Goal: Information Seeking & Learning: Learn about a topic

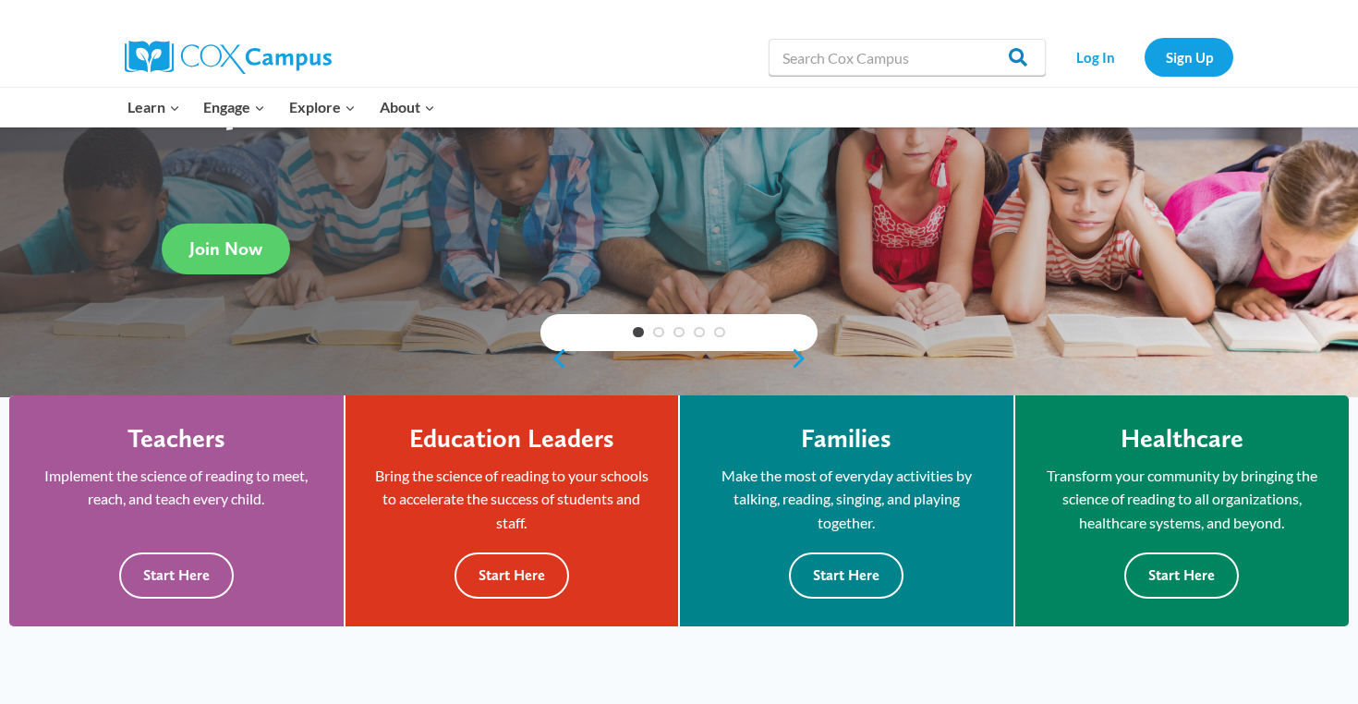
scroll to position [188, 0]
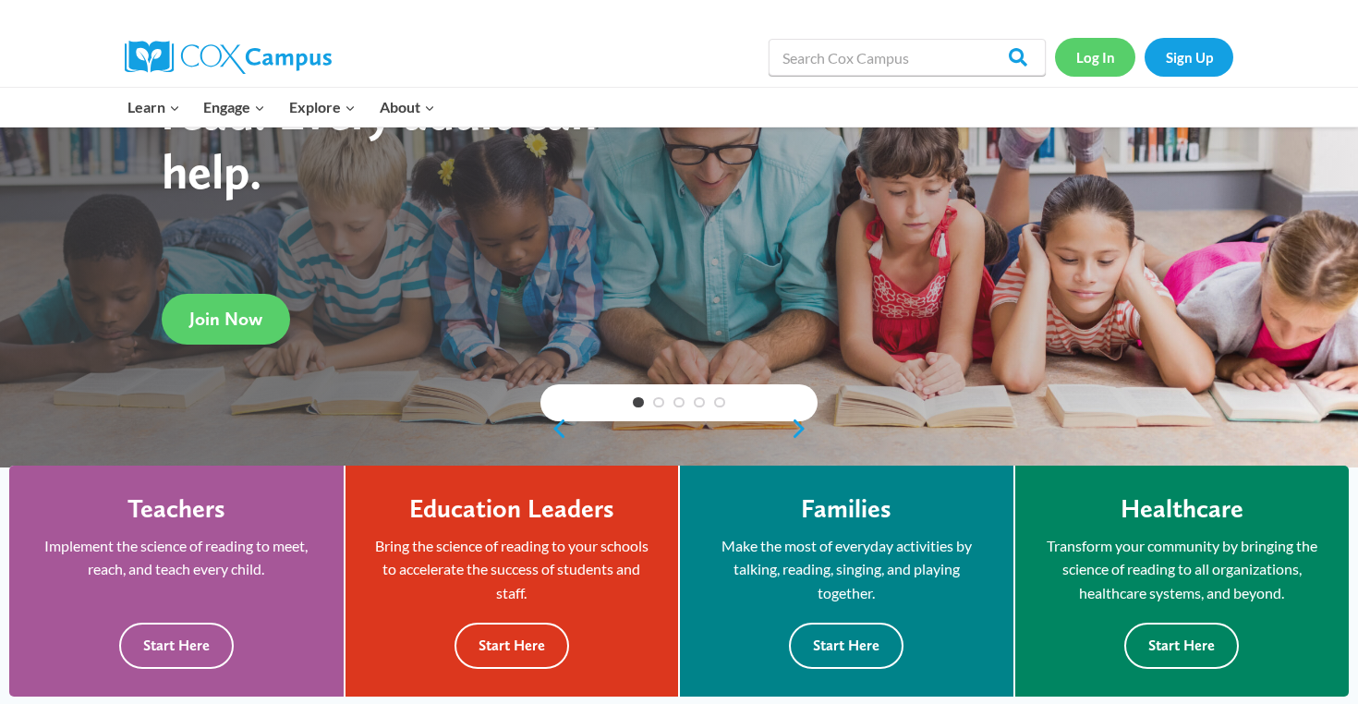
click at [1105, 57] on link "Log In" at bounding box center [1095, 57] width 80 height 38
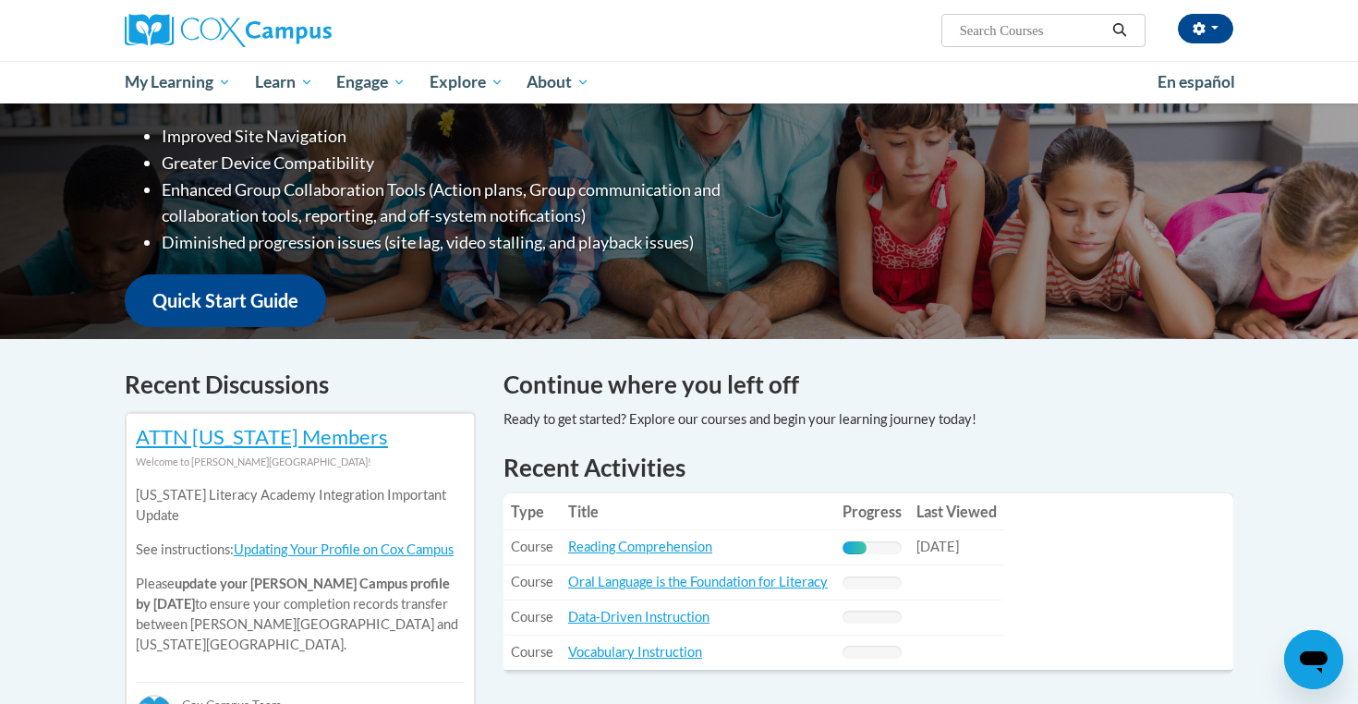
scroll to position [312, 0]
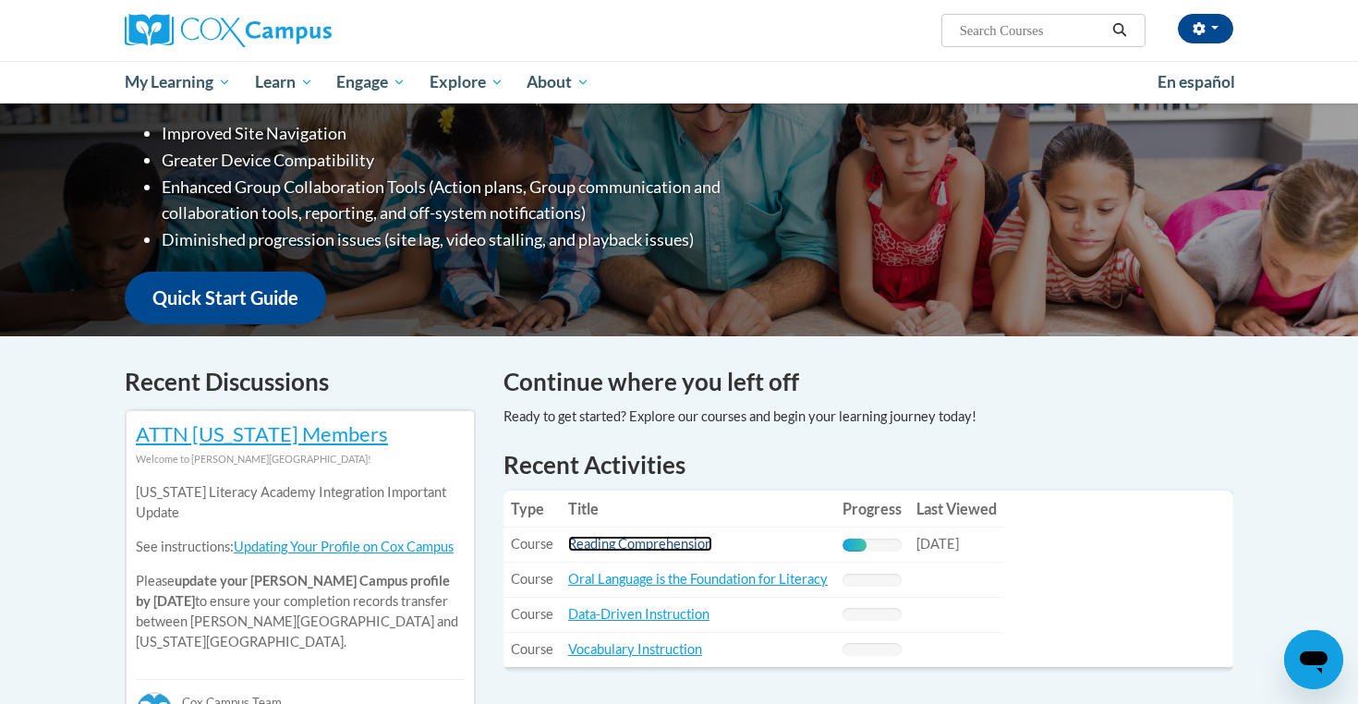
click at [617, 550] on link "Reading Comprehension" at bounding box center [640, 544] width 144 height 16
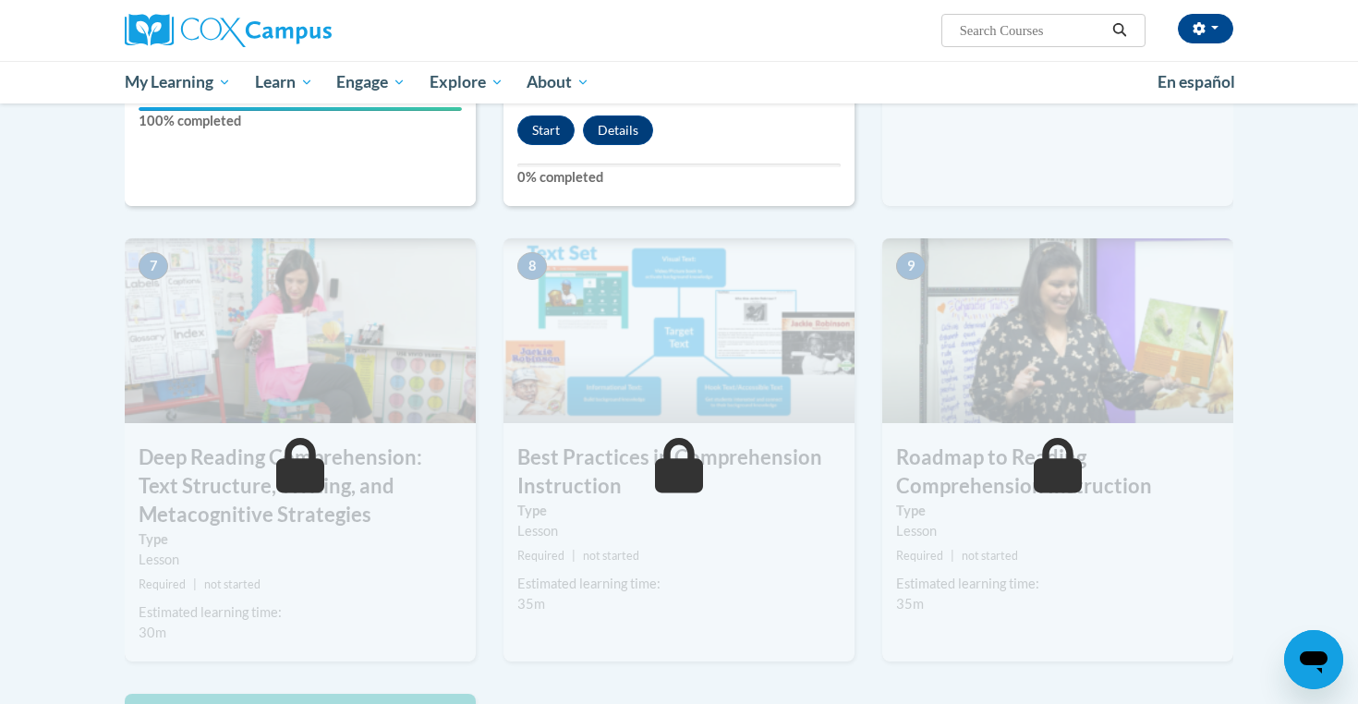
scroll to position [814, 0]
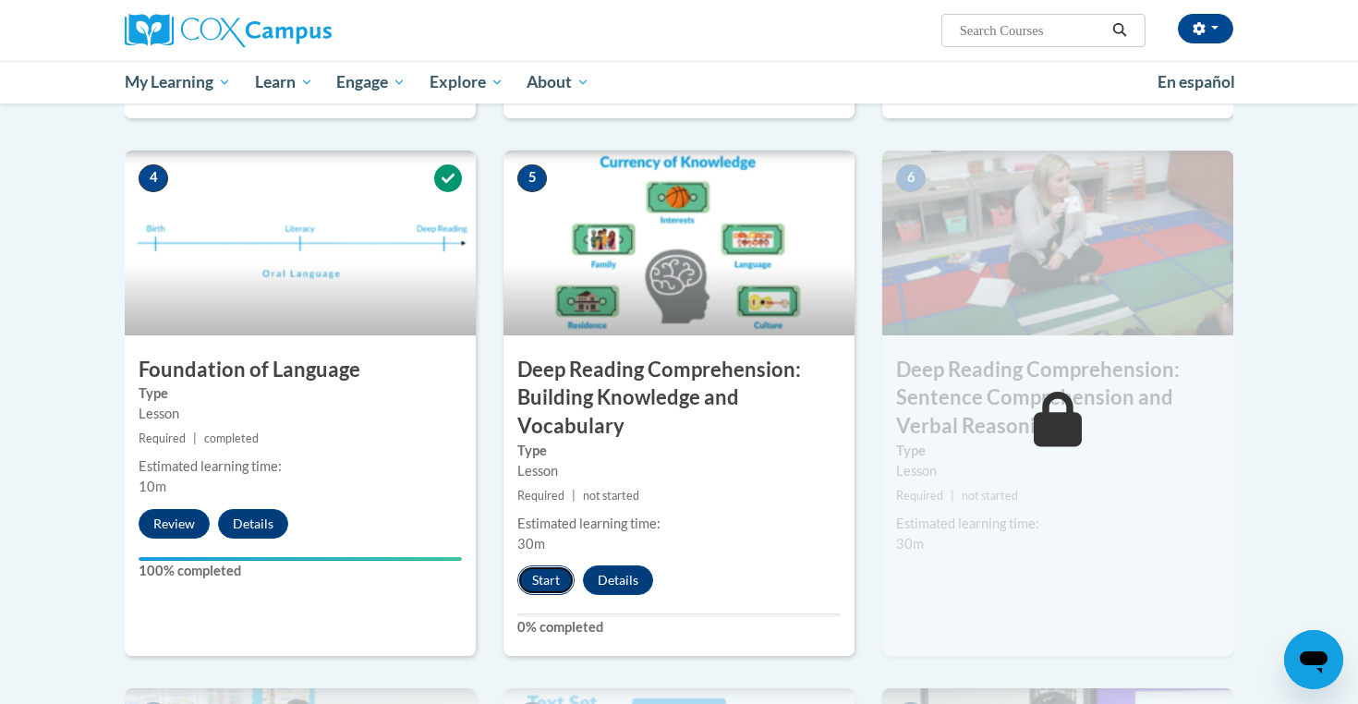
click at [553, 580] on button "Start" at bounding box center [545, 580] width 57 height 30
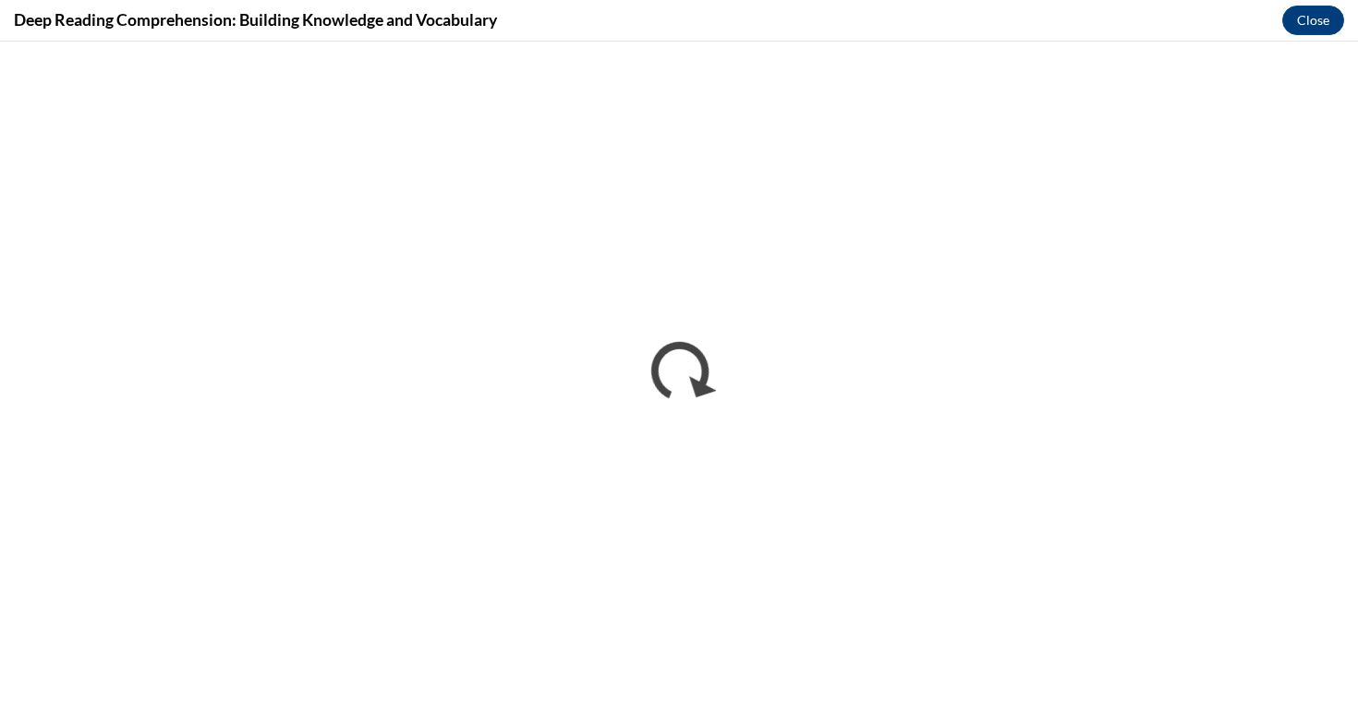
scroll to position [0, 0]
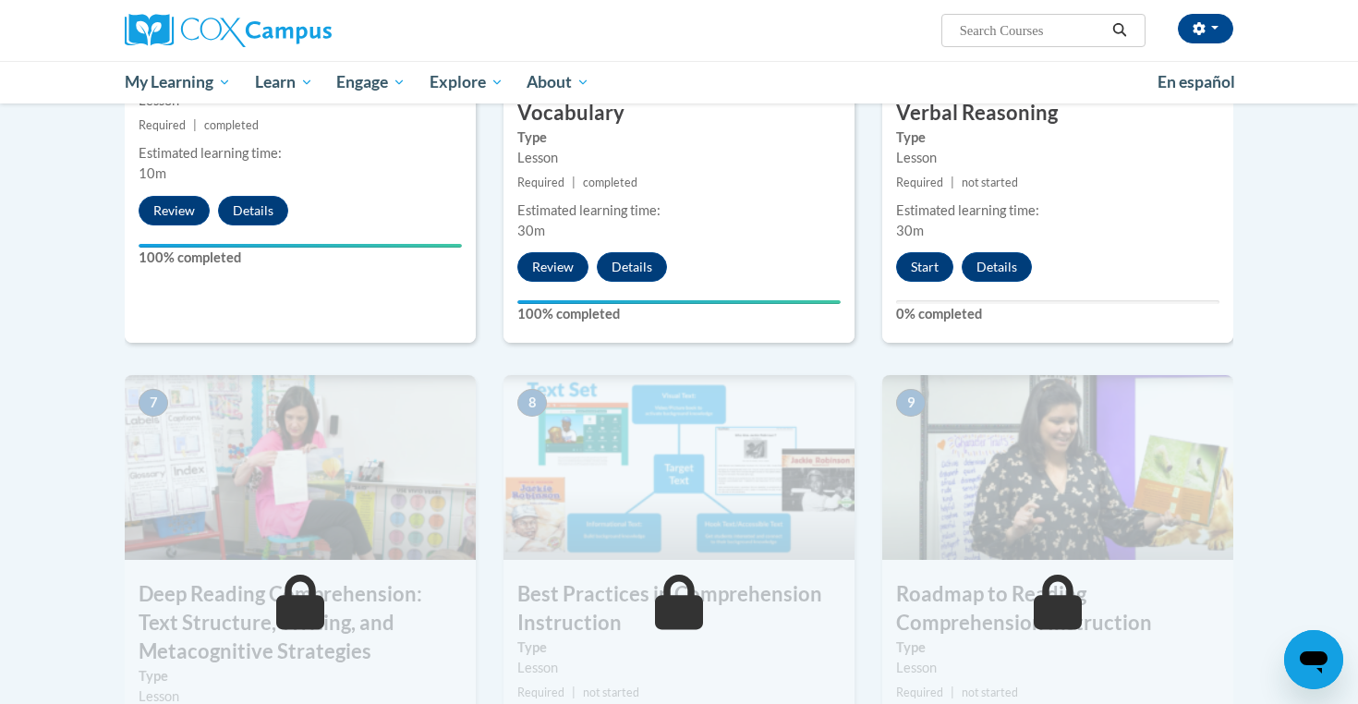
scroll to position [957, 0]
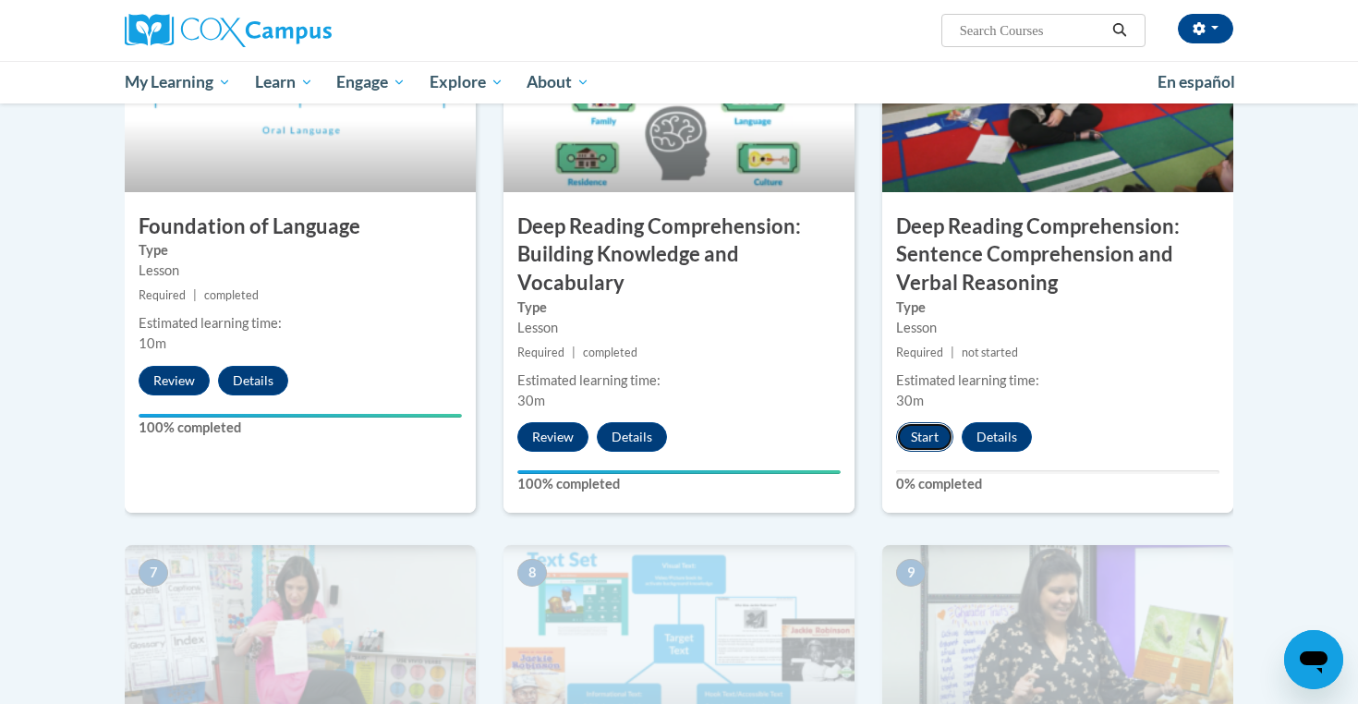
click at [912, 444] on button "Start" at bounding box center [924, 437] width 57 height 30
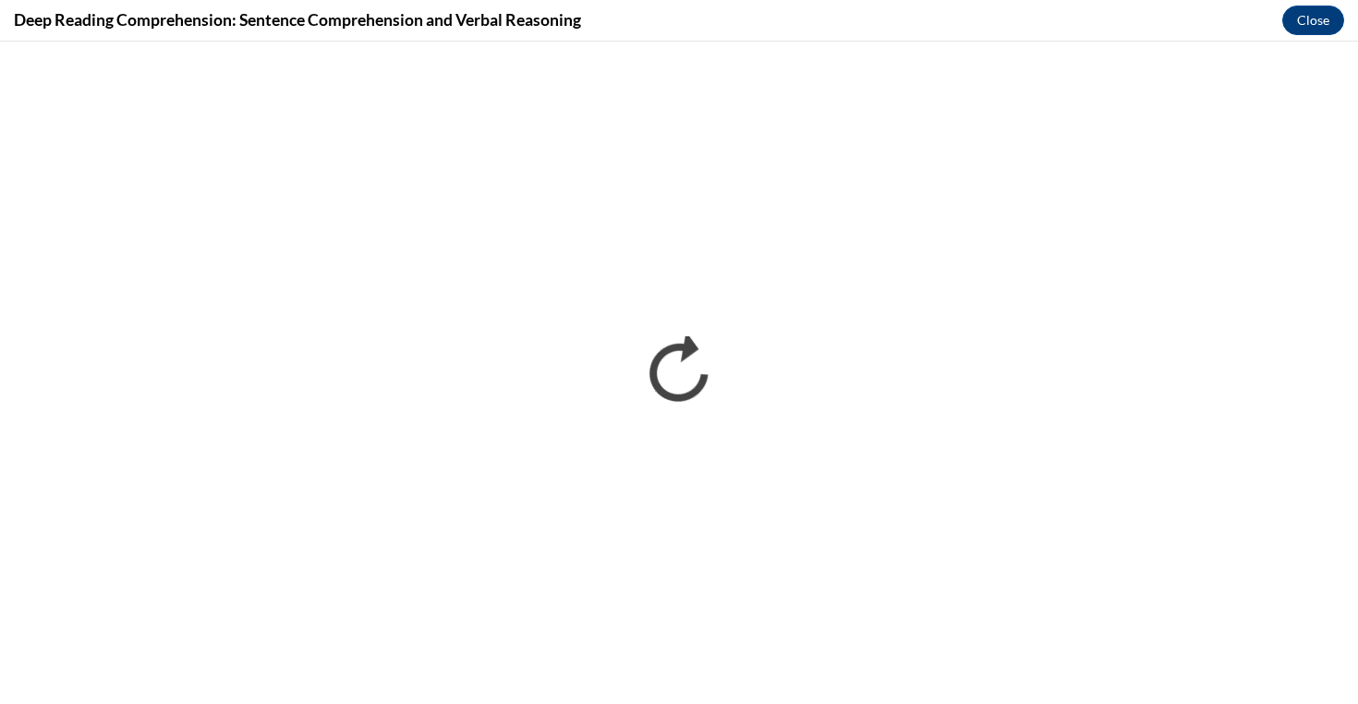
scroll to position [0, 0]
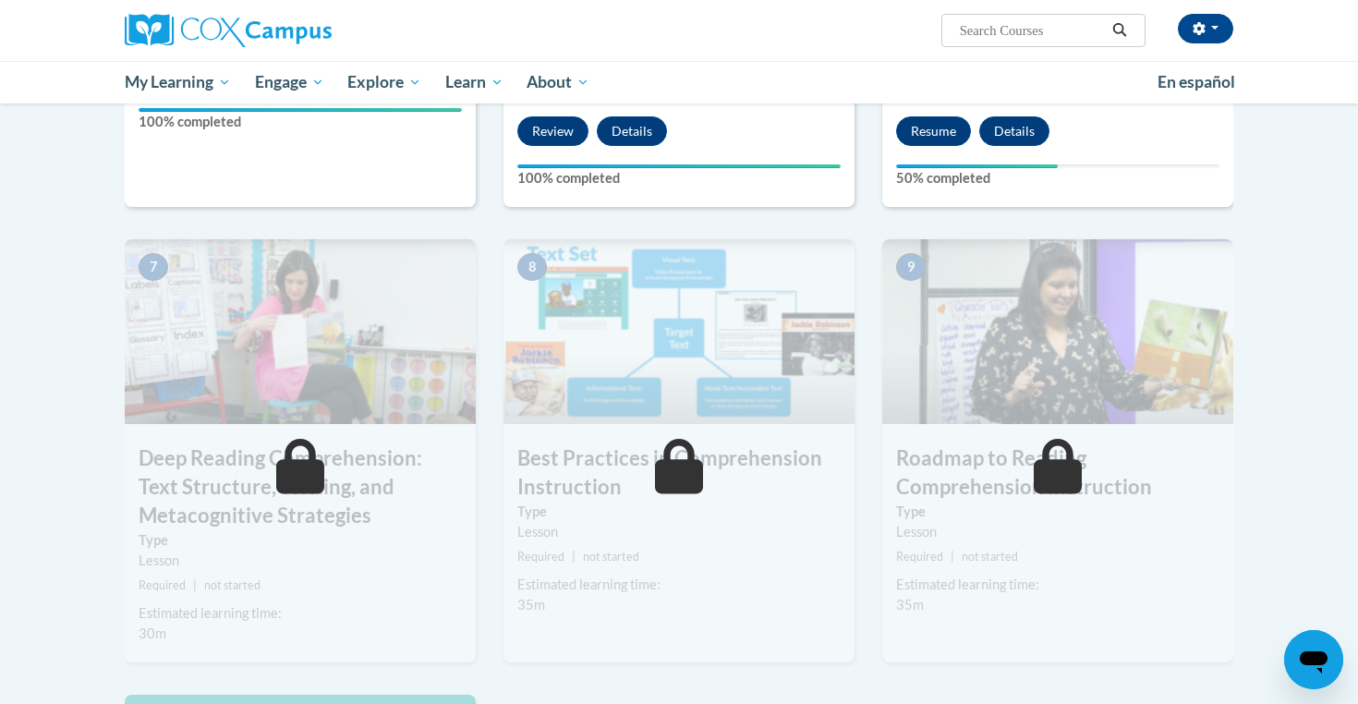
scroll to position [1097, 0]
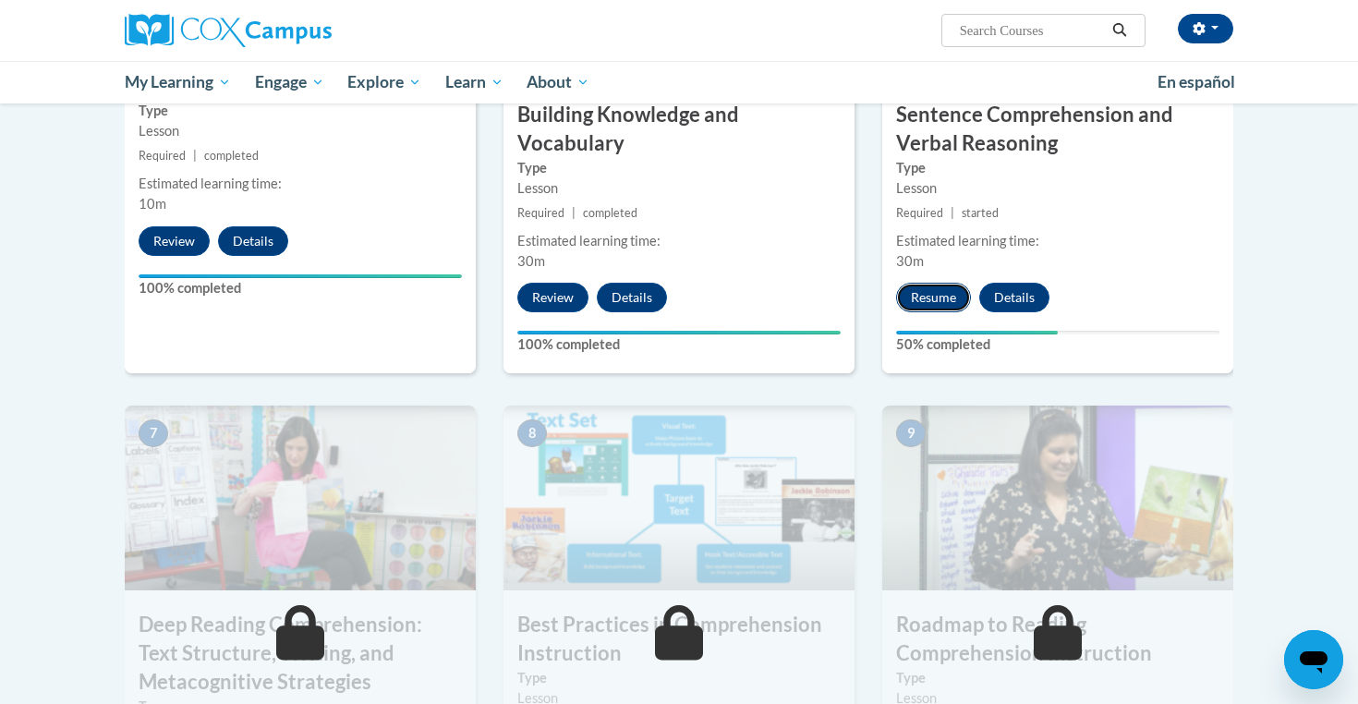
click at [904, 303] on button "Resume" at bounding box center [933, 298] width 75 height 30
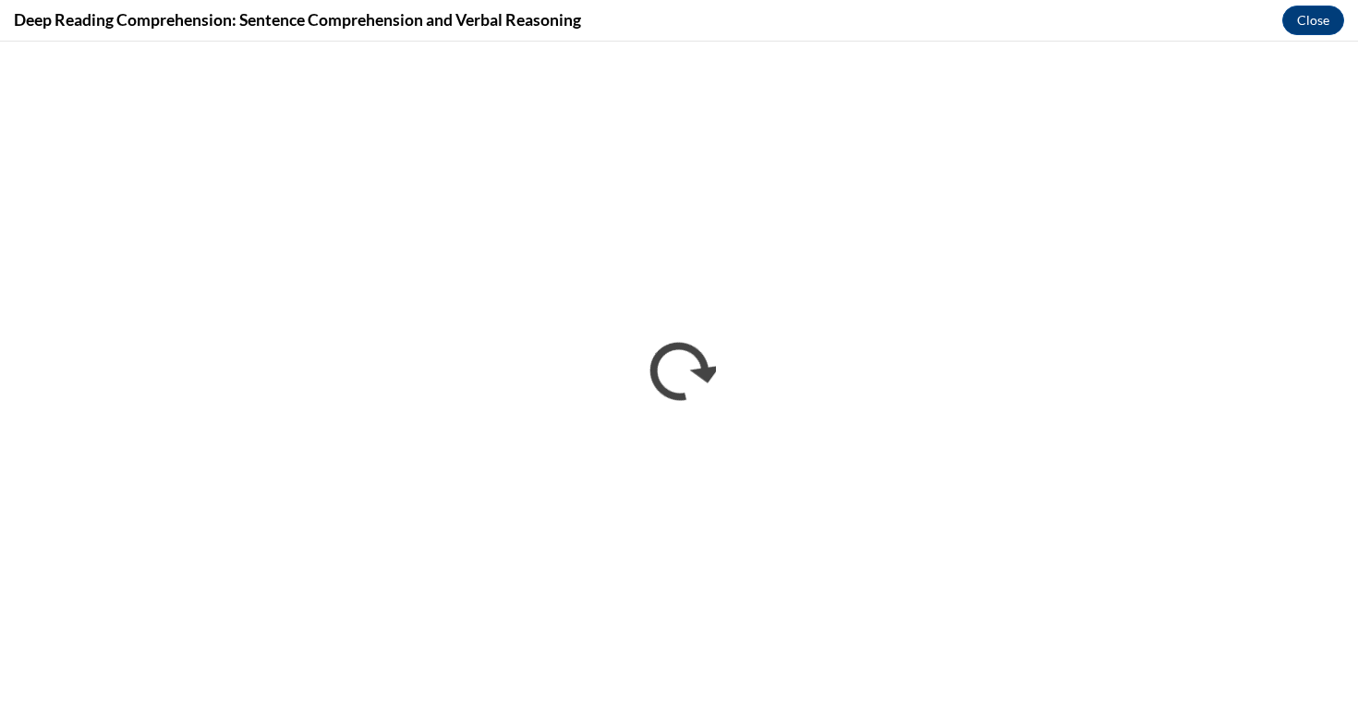
scroll to position [0, 0]
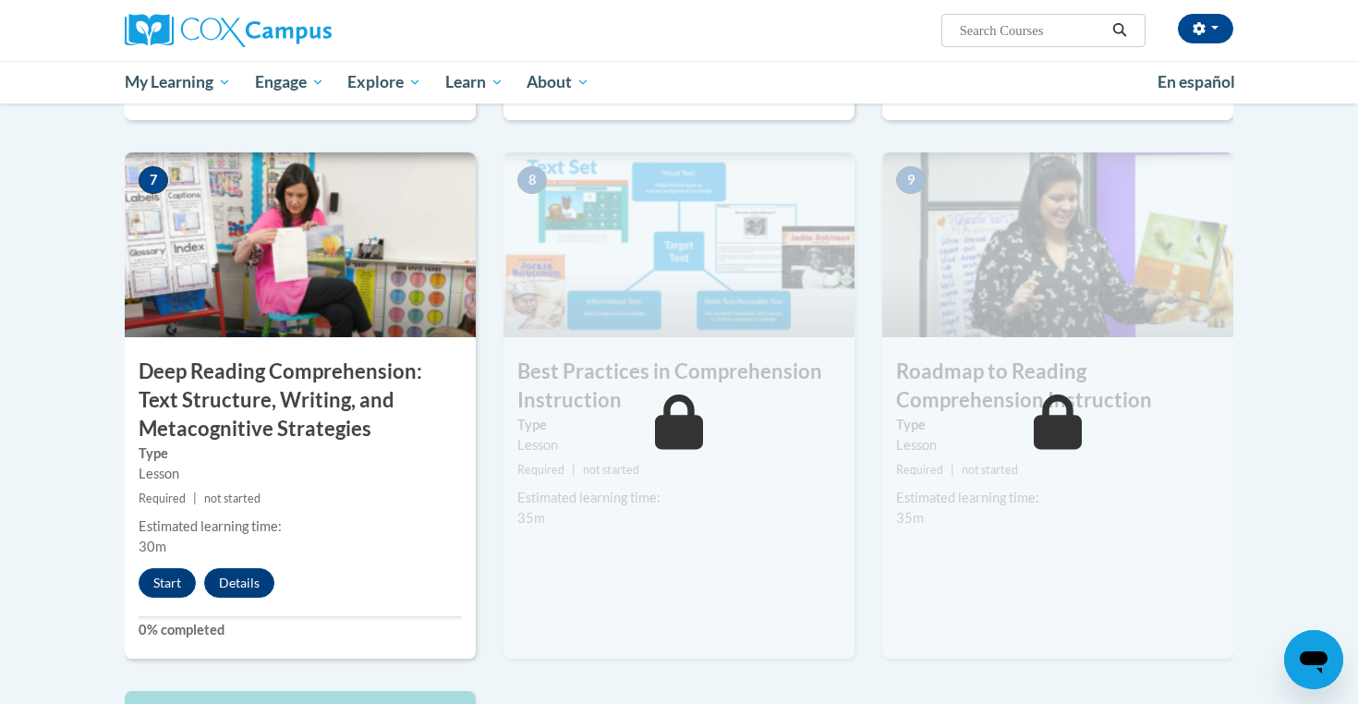
scroll to position [1357, 0]
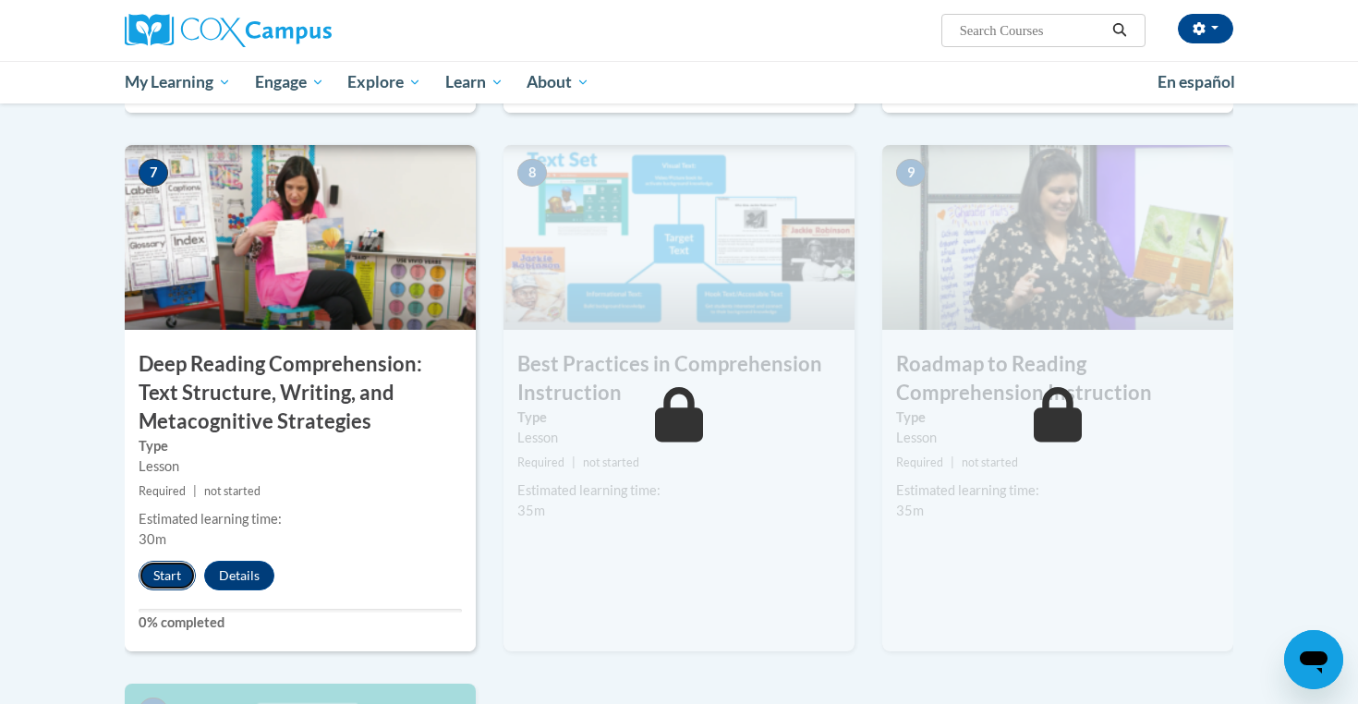
click at [176, 570] on button "Start" at bounding box center [167, 576] width 57 height 30
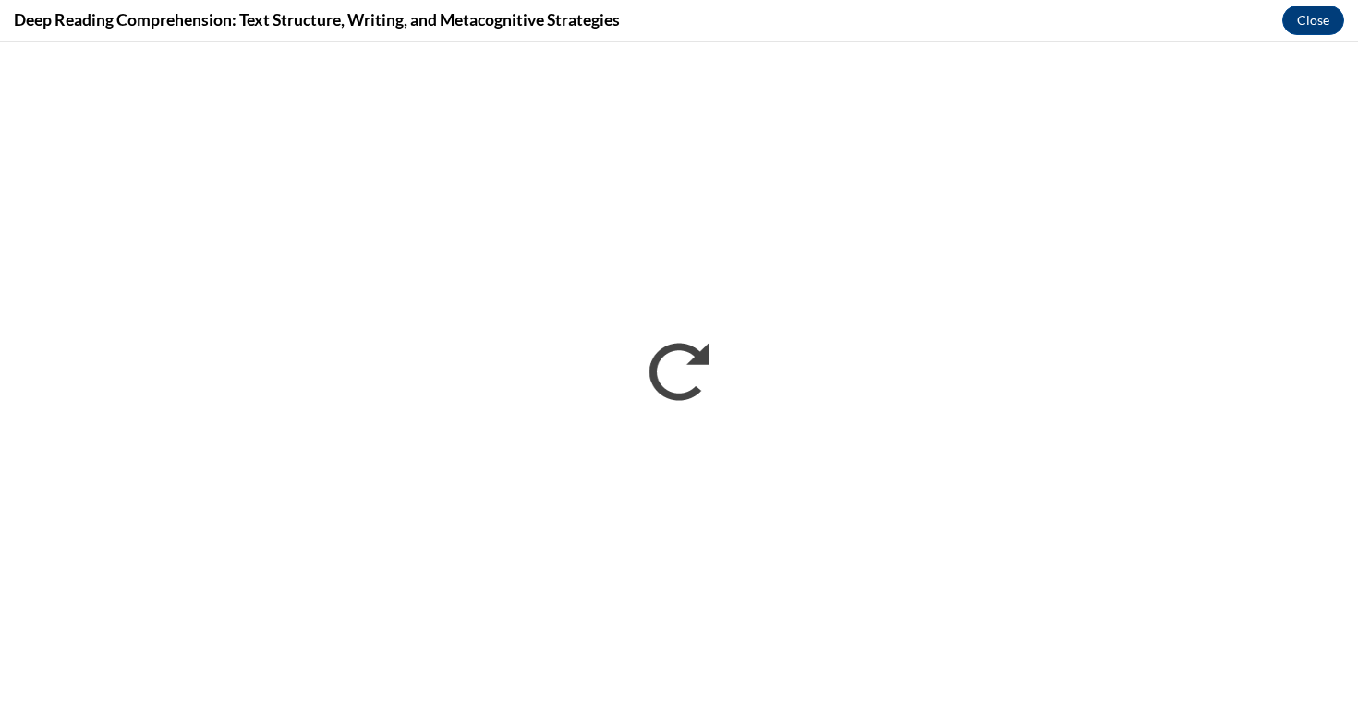
scroll to position [0, 0]
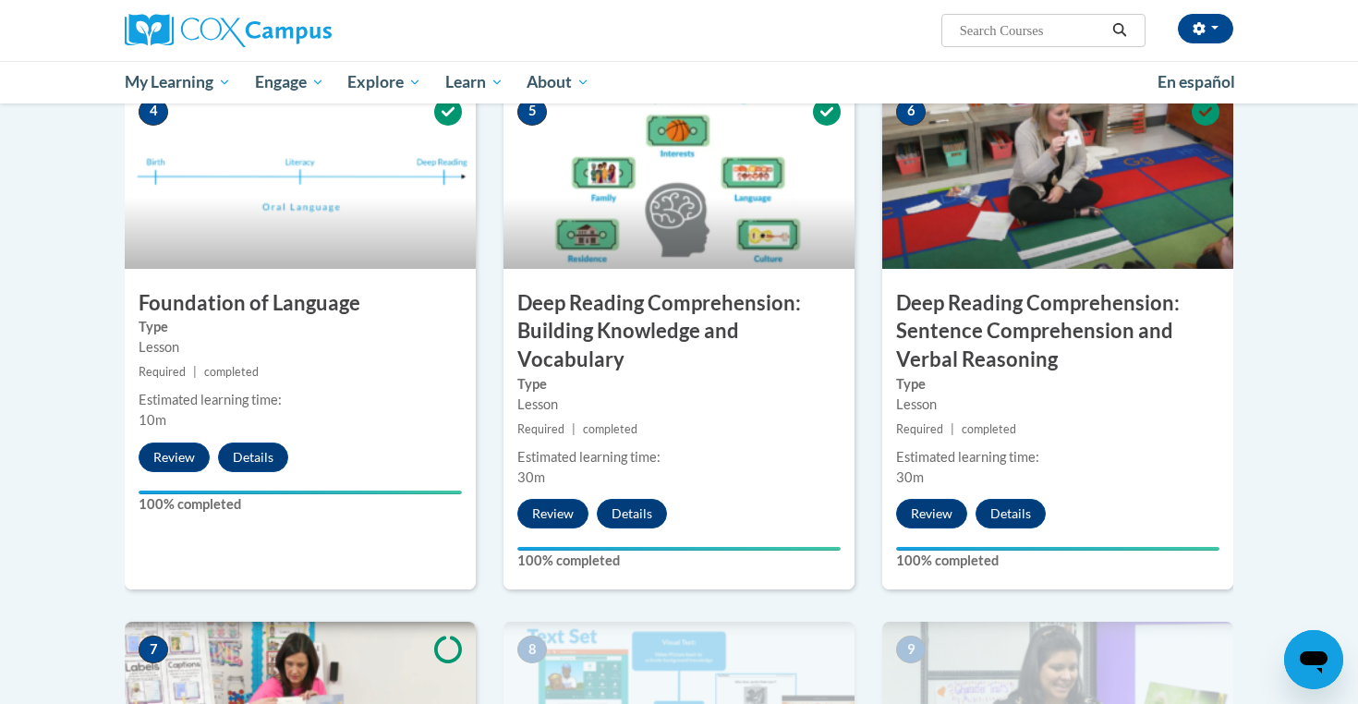
scroll to position [1413, 0]
